Goal: Find specific page/section: Find specific page/section

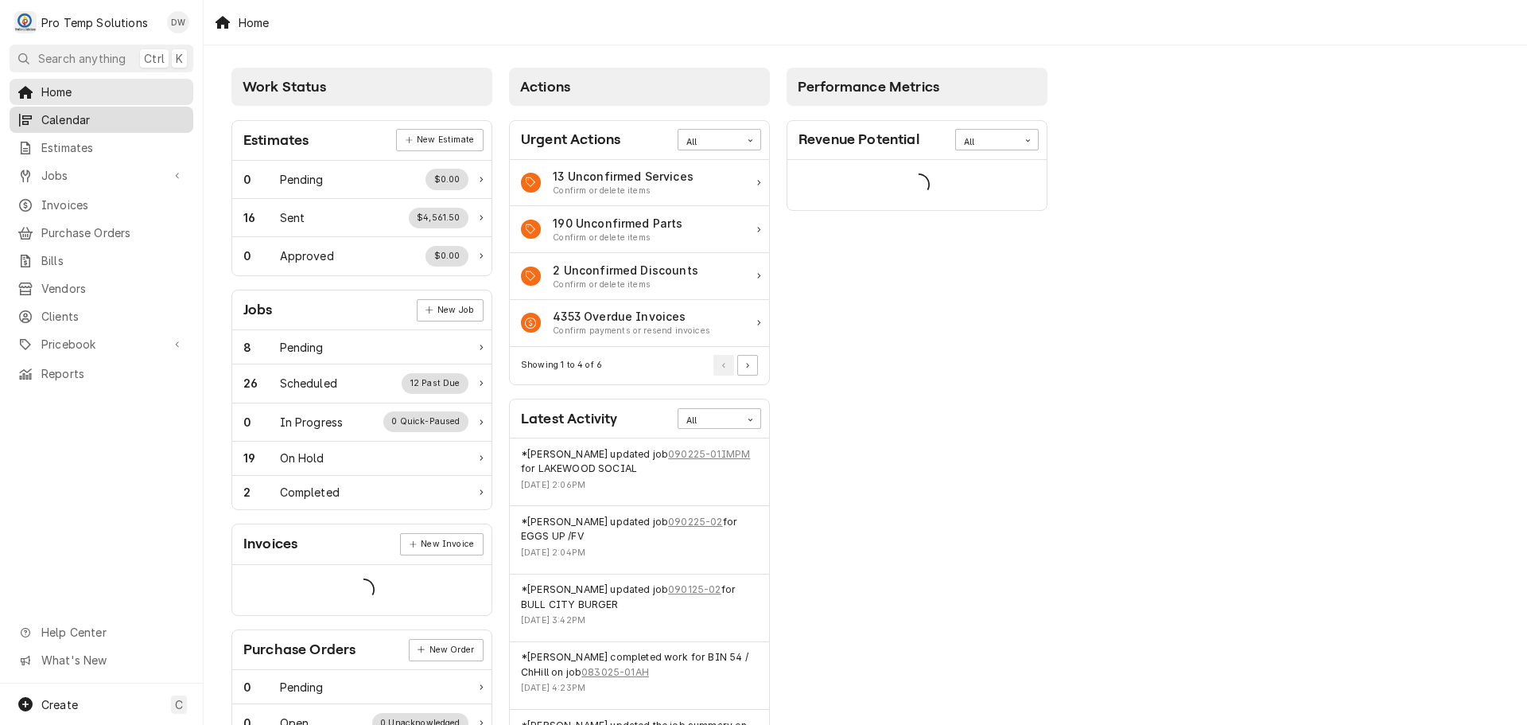
click at [62, 119] on span "Calendar" at bounding box center [113, 119] width 144 height 17
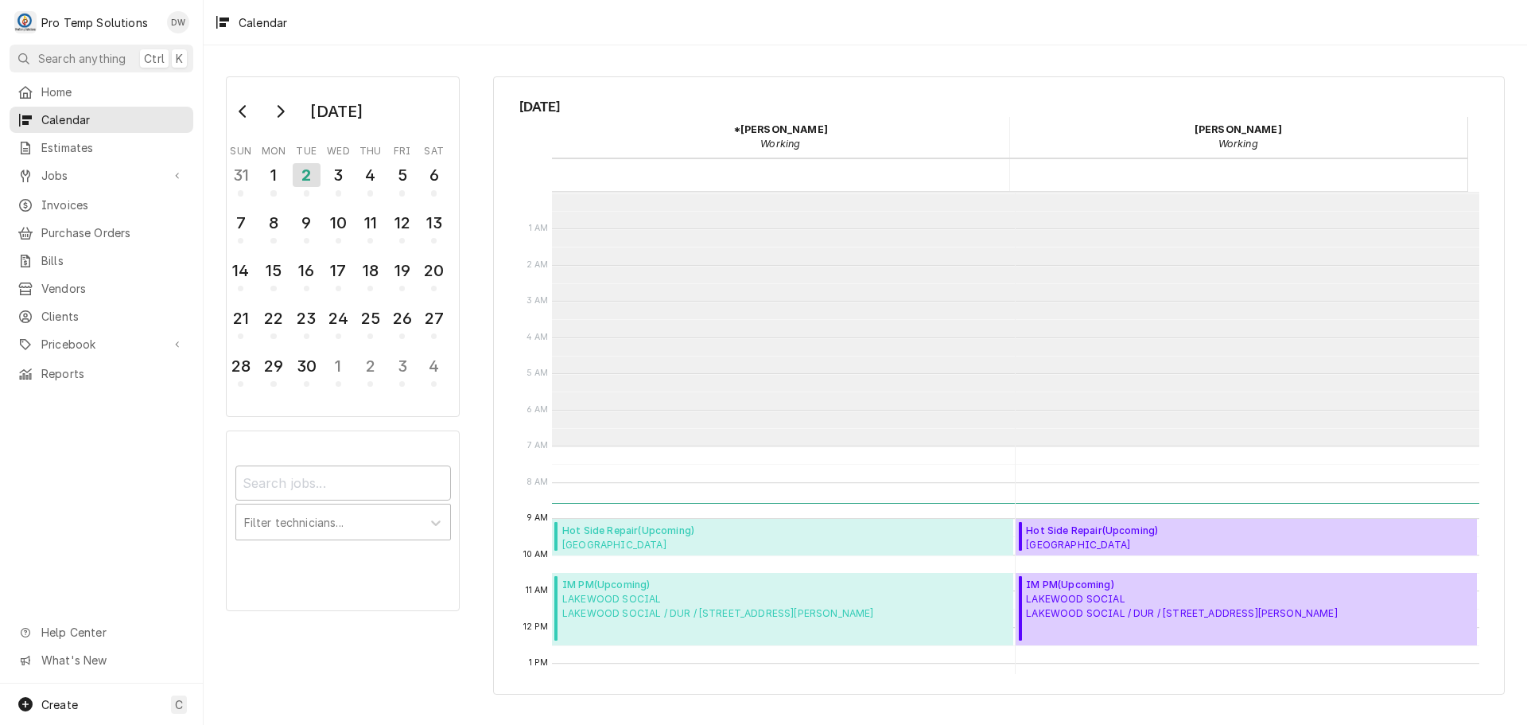
scroll to position [254, 0]
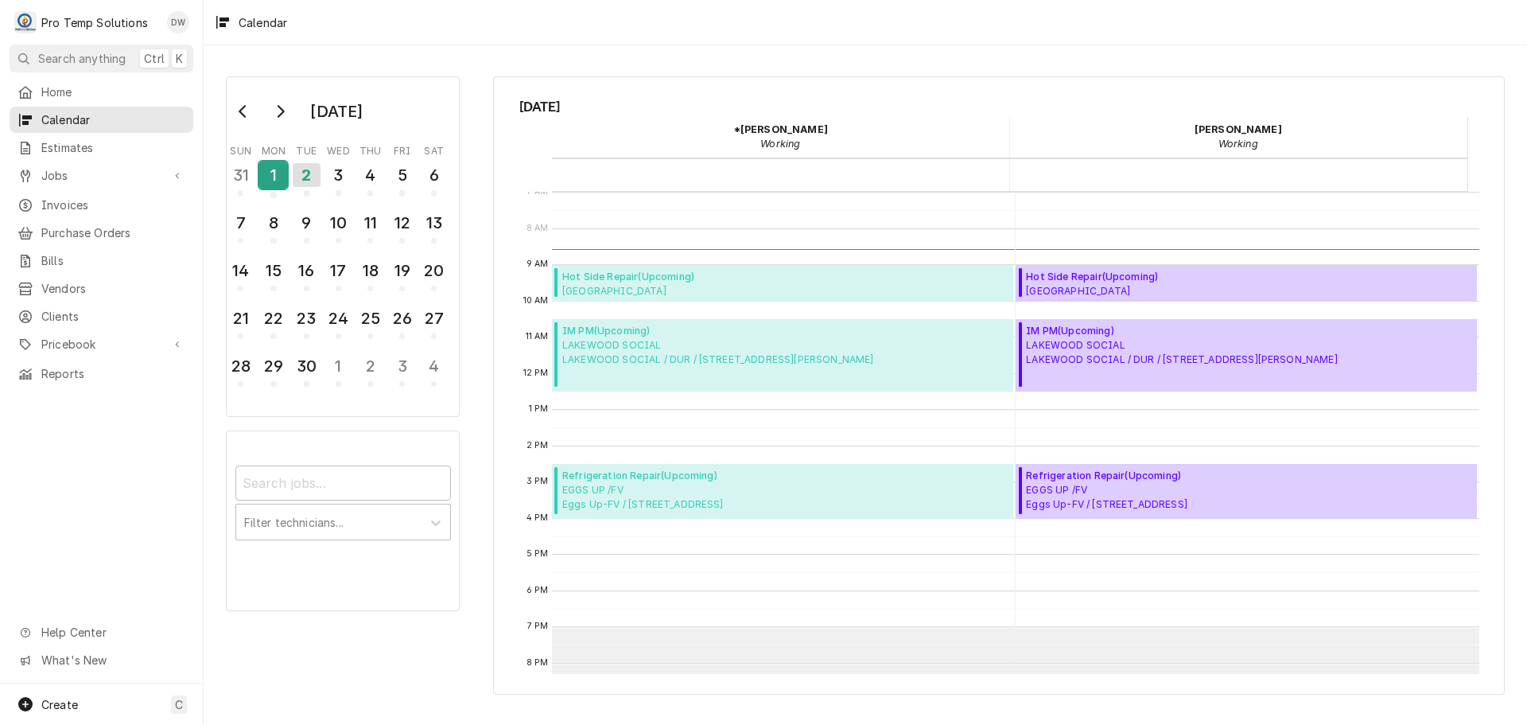
click at [274, 176] on div "1" at bounding box center [273, 174] width 28 height 27
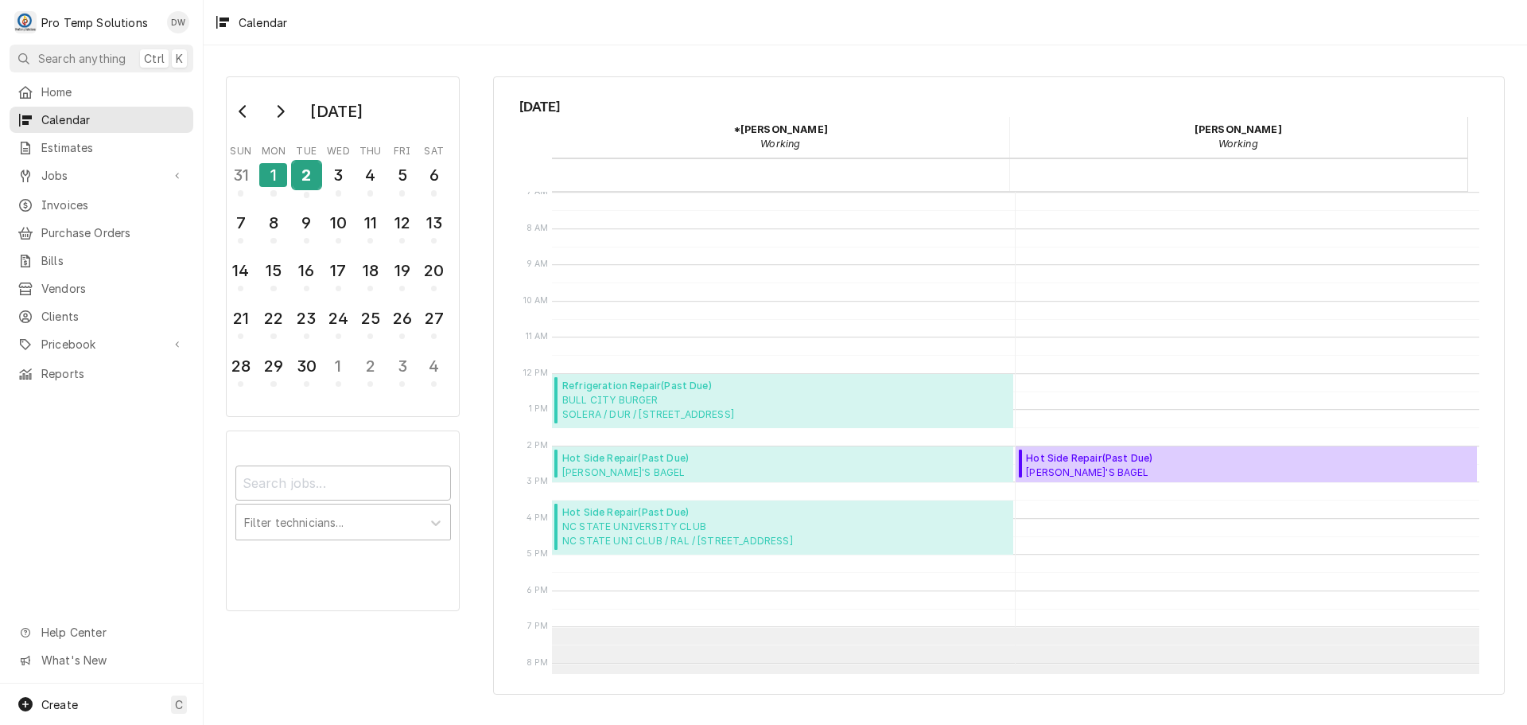
click at [308, 180] on div "2" at bounding box center [307, 174] width 28 height 27
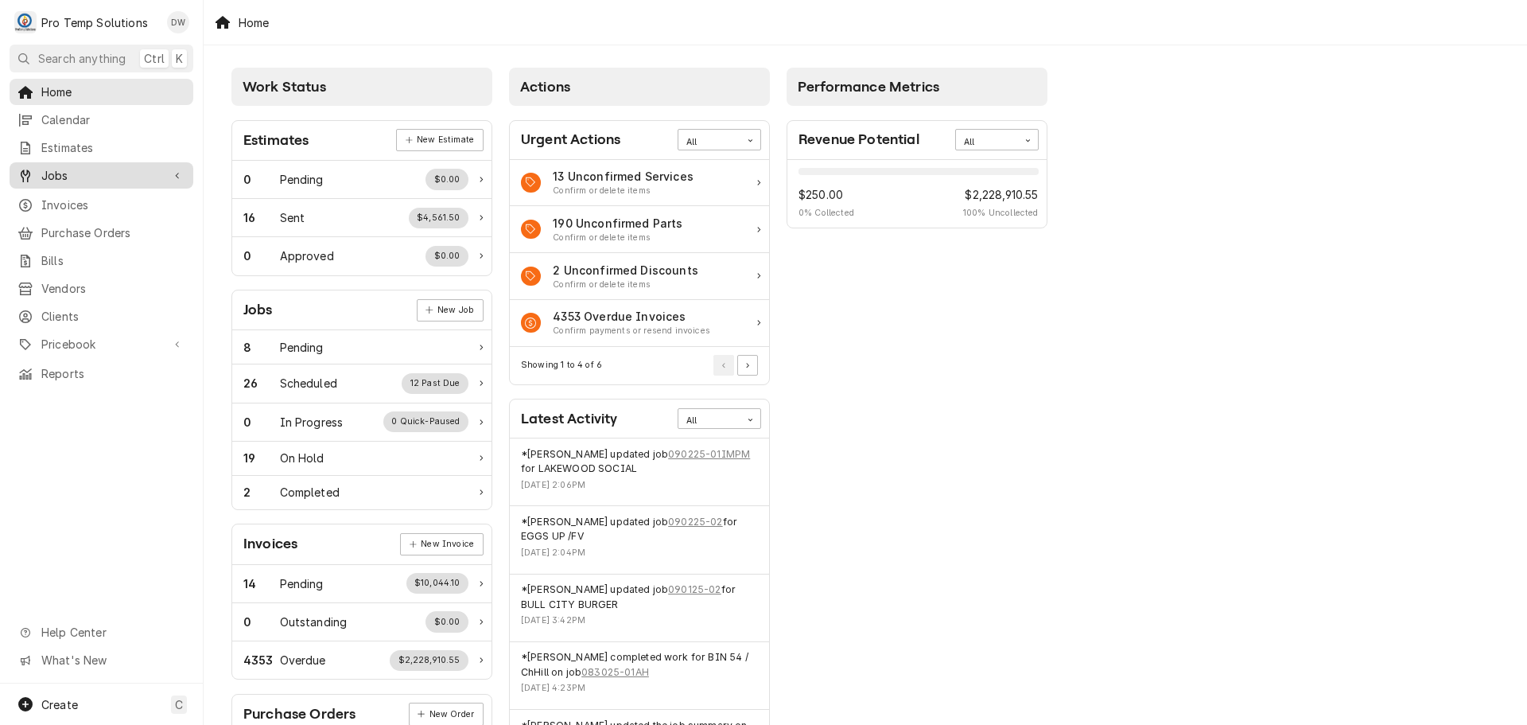
click at [53, 167] on span "Jobs" at bounding box center [101, 175] width 120 height 17
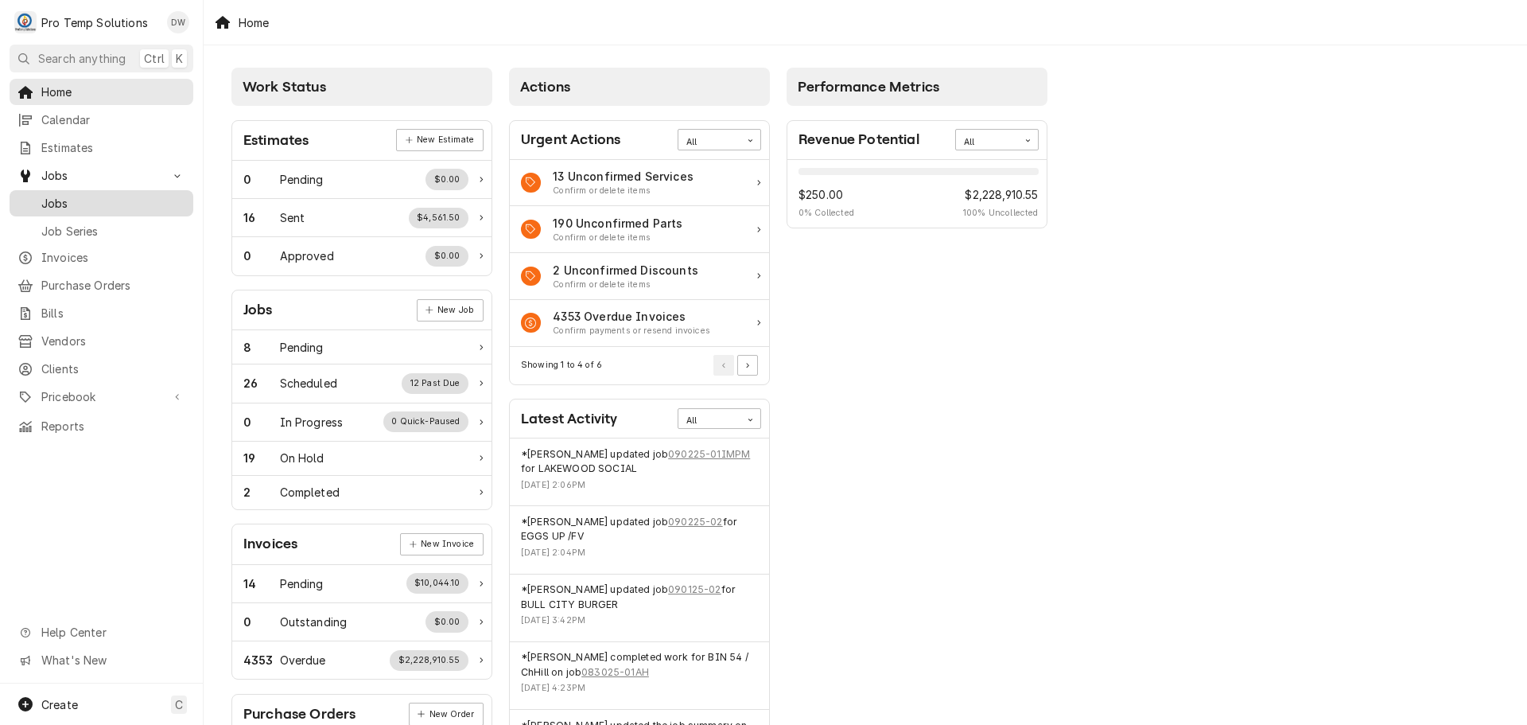
click at [53, 202] on span "Jobs" at bounding box center [113, 203] width 144 height 17
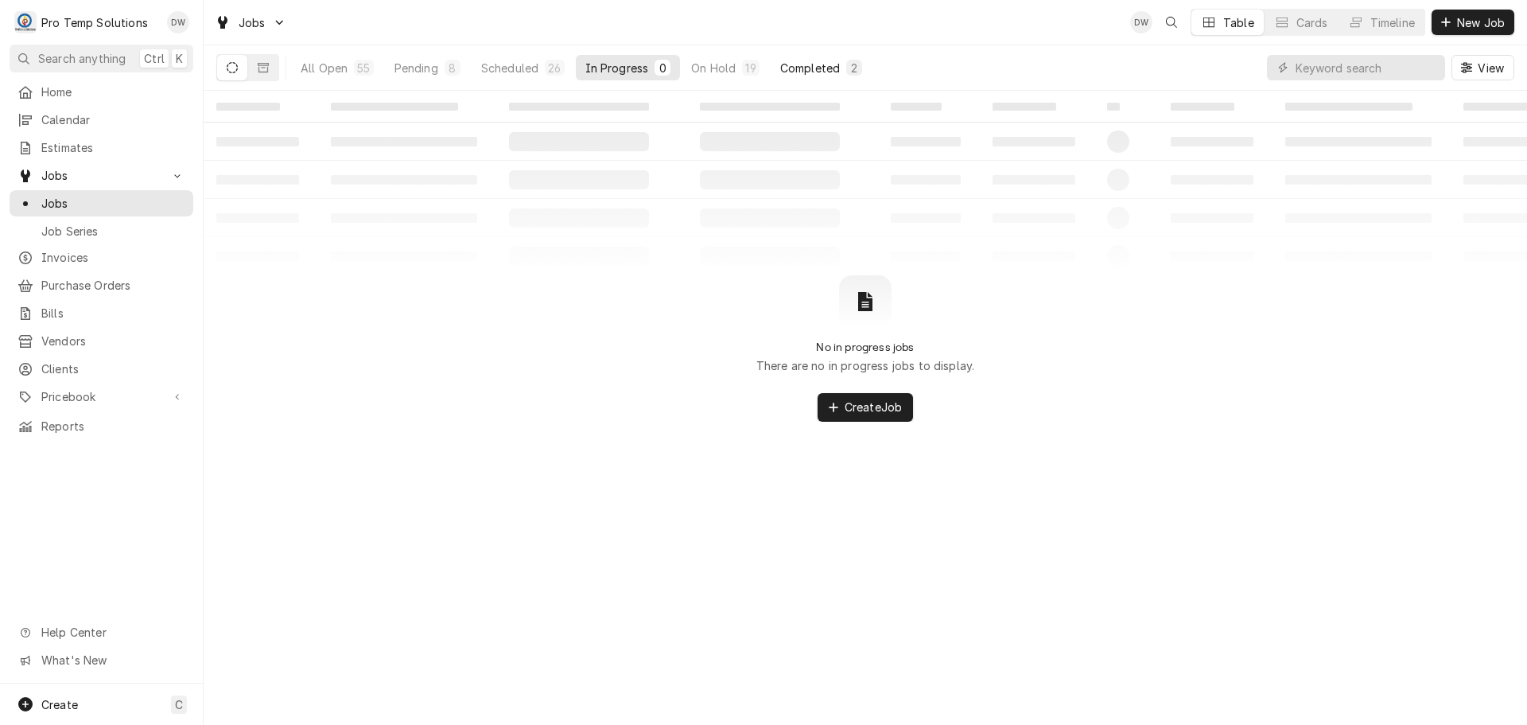
click at [805, 68] on div "Completed" at bounding box center [810, 68] width 60 height 17
